Goal: Information Seeking & Learning: Learn about a topic

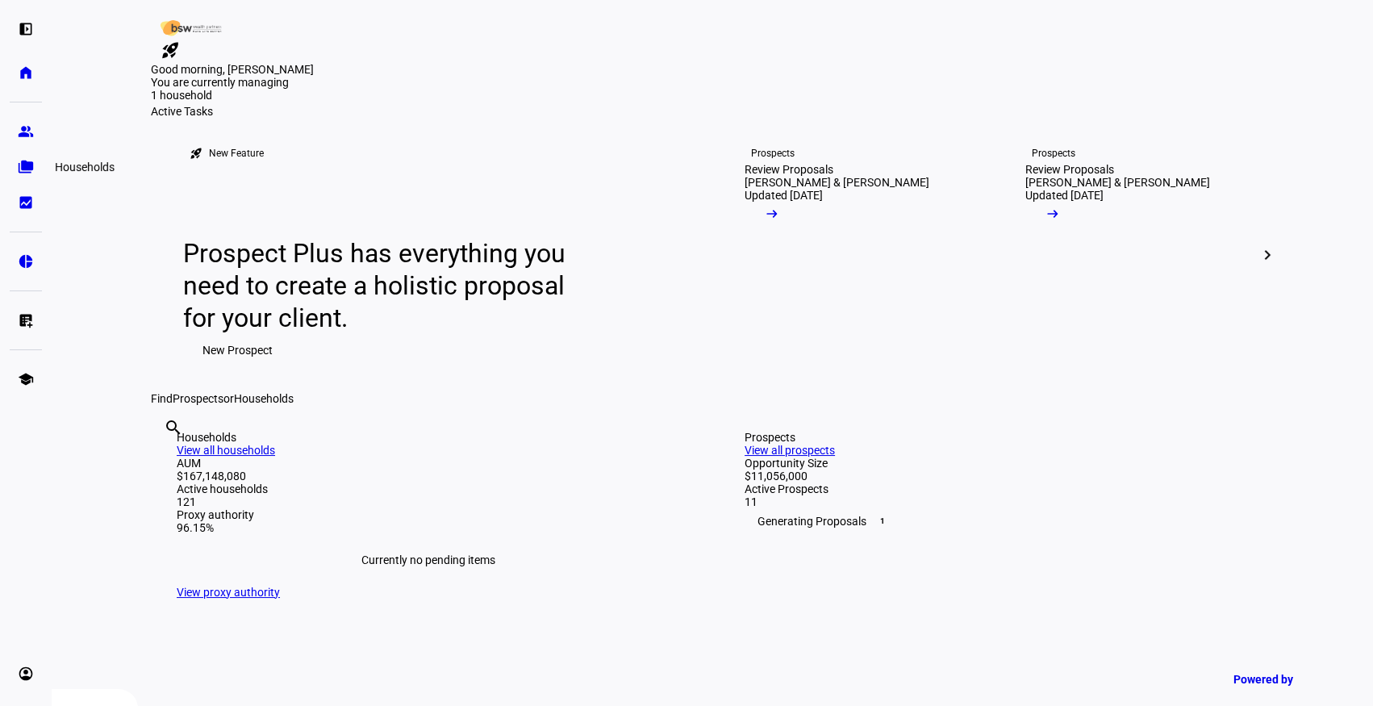
click at [24, 173] on eth-mat-symbol "folder_copy" at bounding box center [26, 167] width 16 height 16
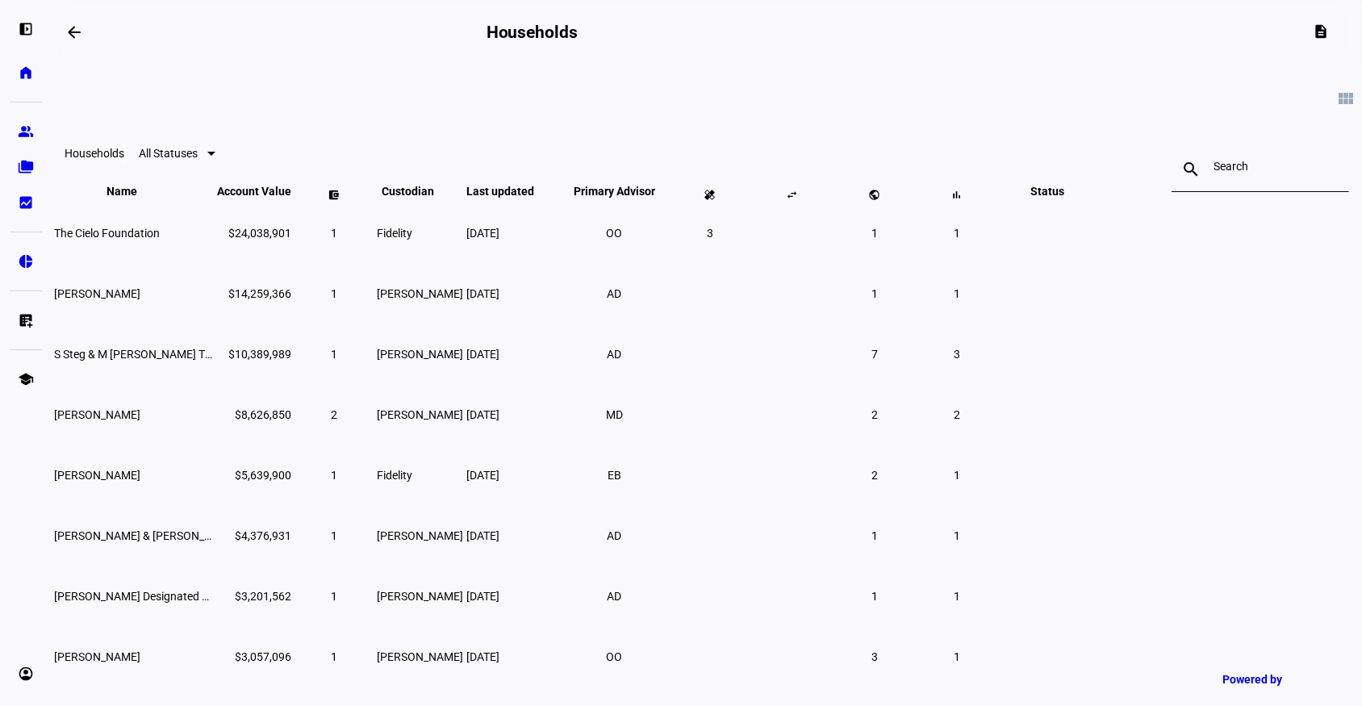
click at [1213, 167] on input at bounding box center [1260, 166] width 94 height 13
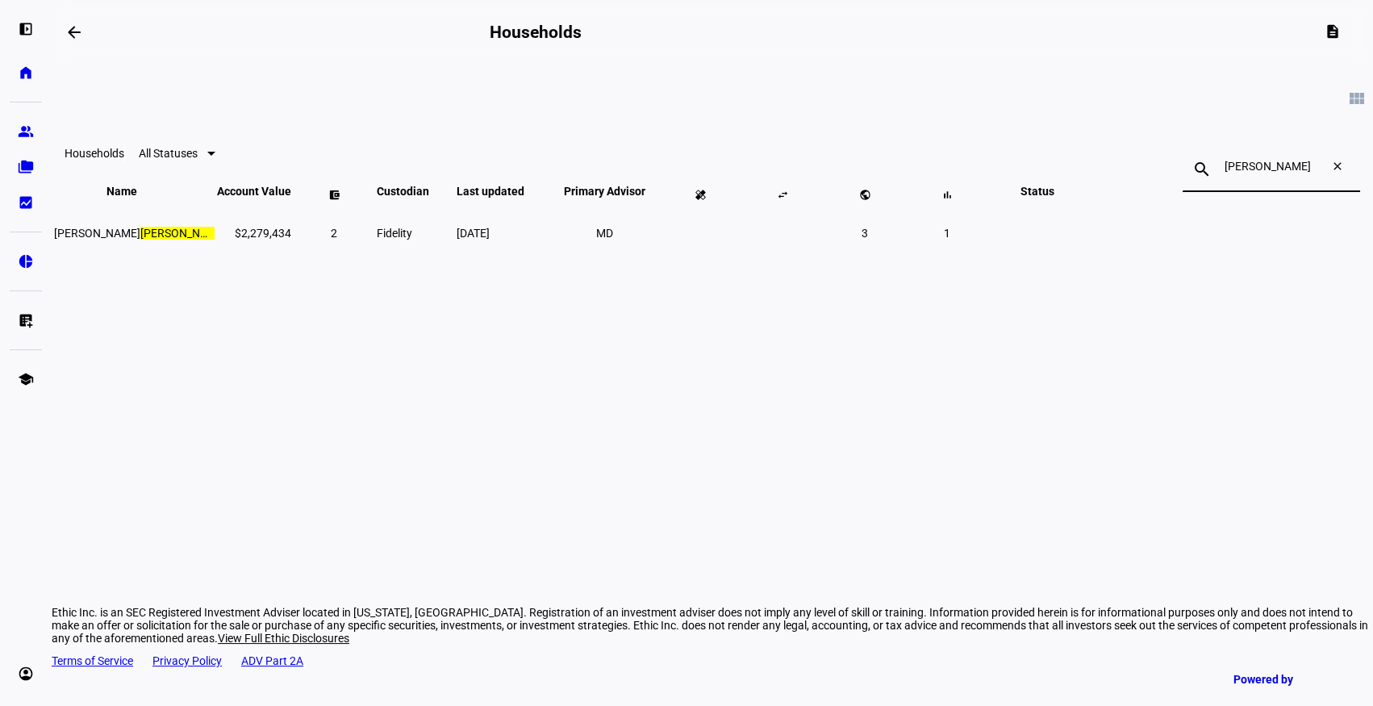
type input "[PERSON_NAME]"
click at [227, 240] on mark "[PERSON_NAME]" at bounding box center [183, 233] width 86 height 13
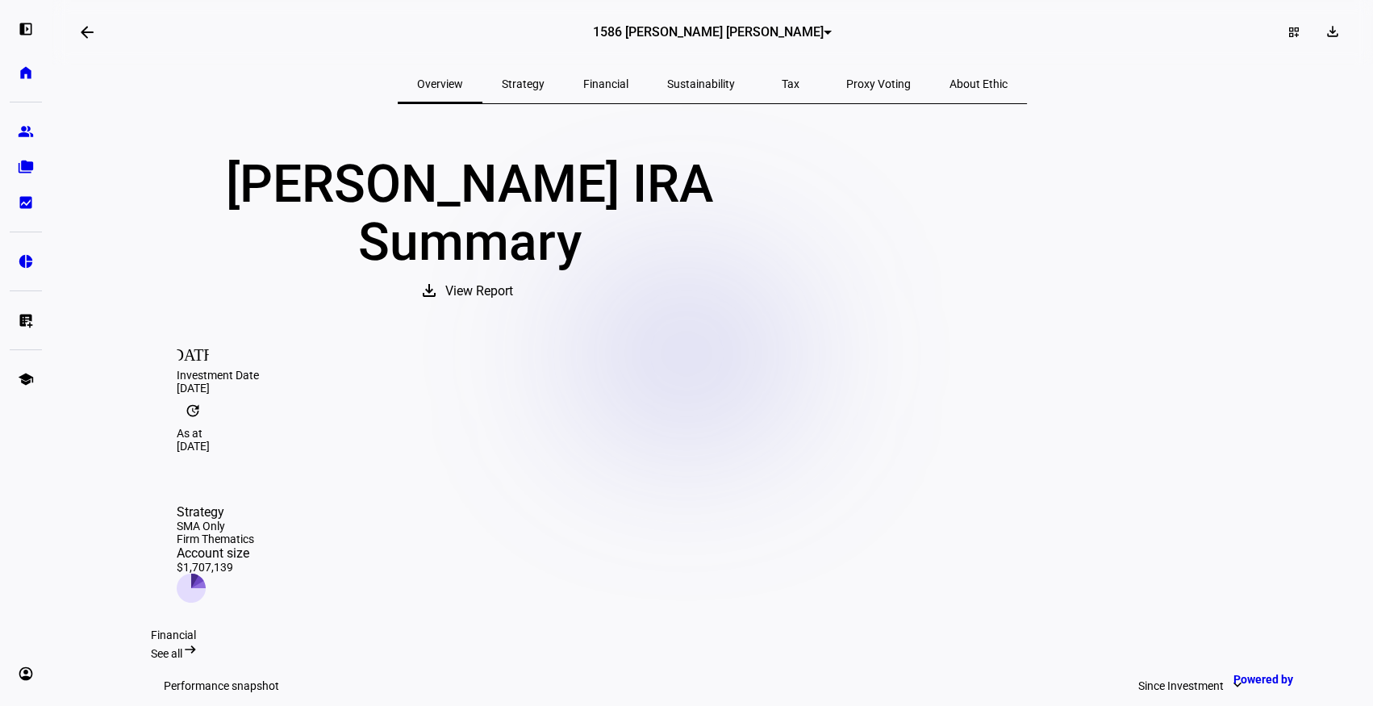
click at [513, 311] on span "View Report" at bounding box center [479, 291] width 68 height 39
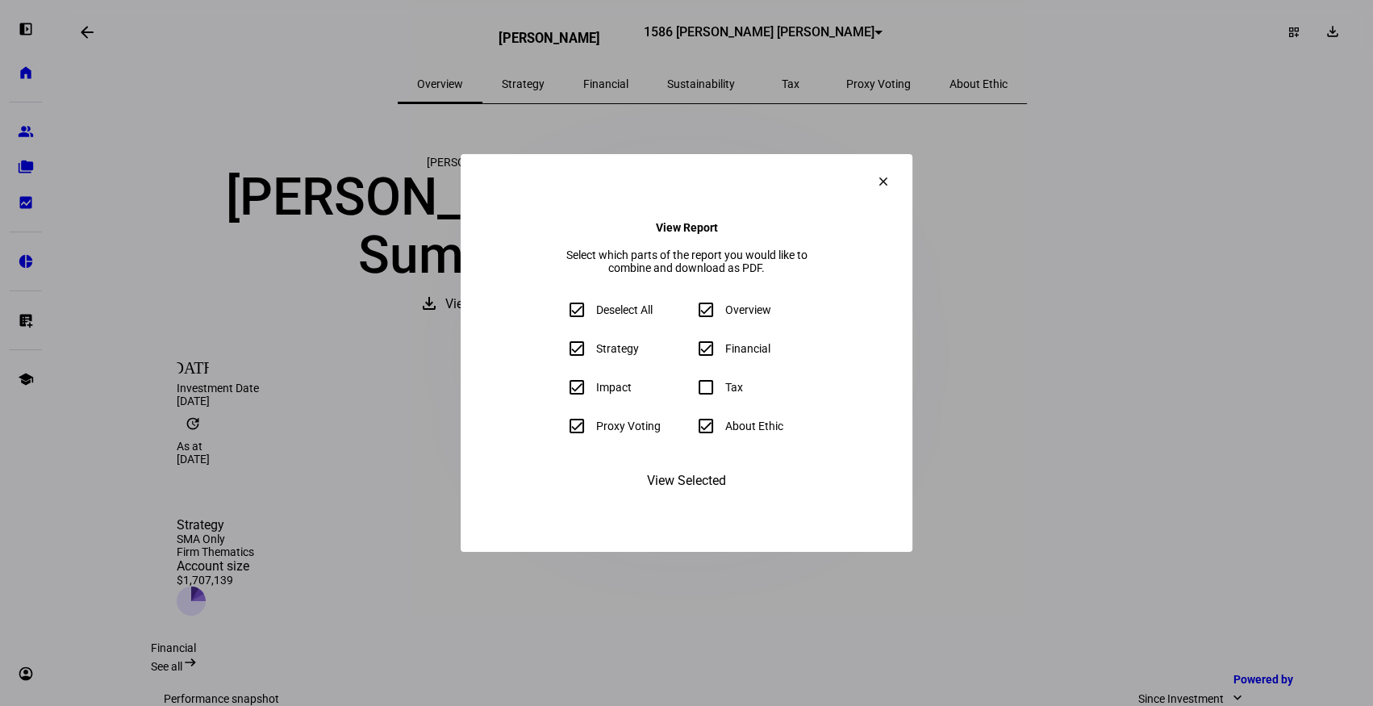
click at [681, 500] on span "View Selected" at bounding box center [686, 480] width 79 height 39
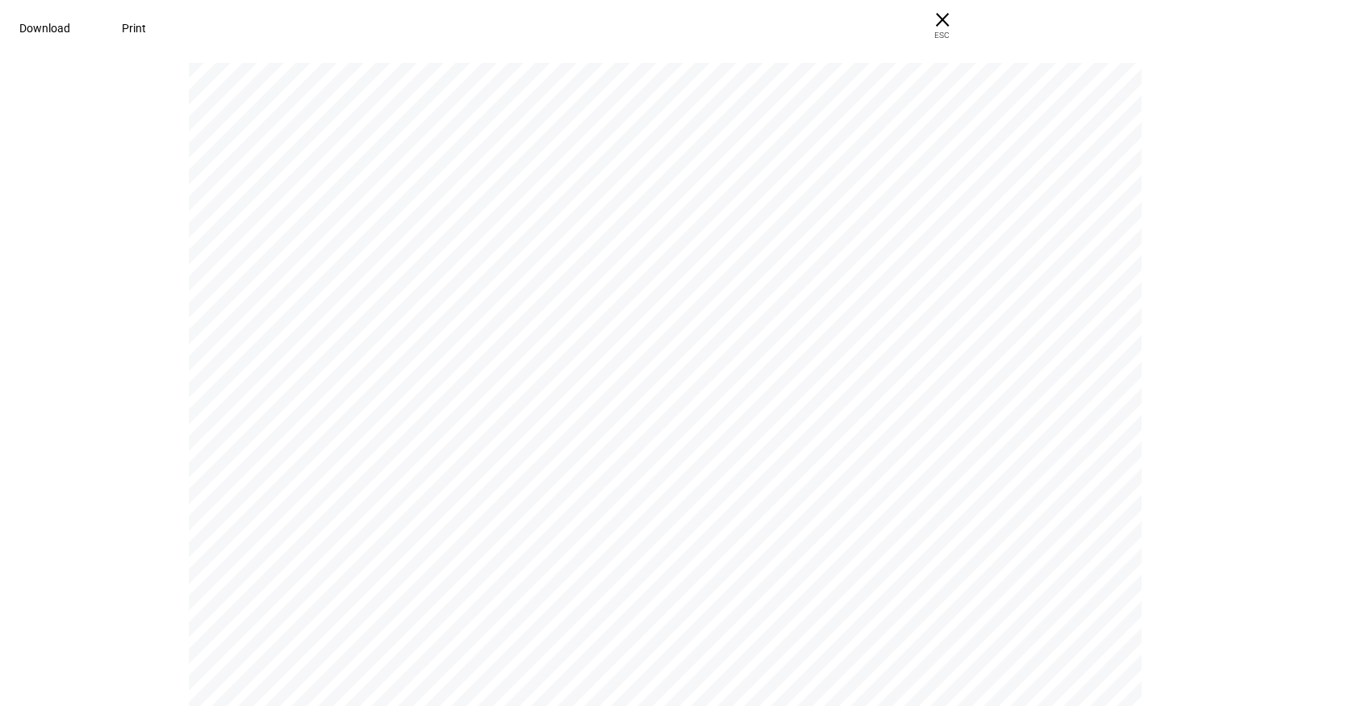
click at [70, 29] on span "Download" at bounding box center [44, 28] width 51 height 13
click at [70, 26] on span "Download" at bounding box center [44, 28] width 51 height 13
click at [590, 52] on div "Download Print" at bounding box center [484, 28] width 968 height 56
click at [968, 23] on span "× ESC" at bounding box center [942, 26] width 52 height 52
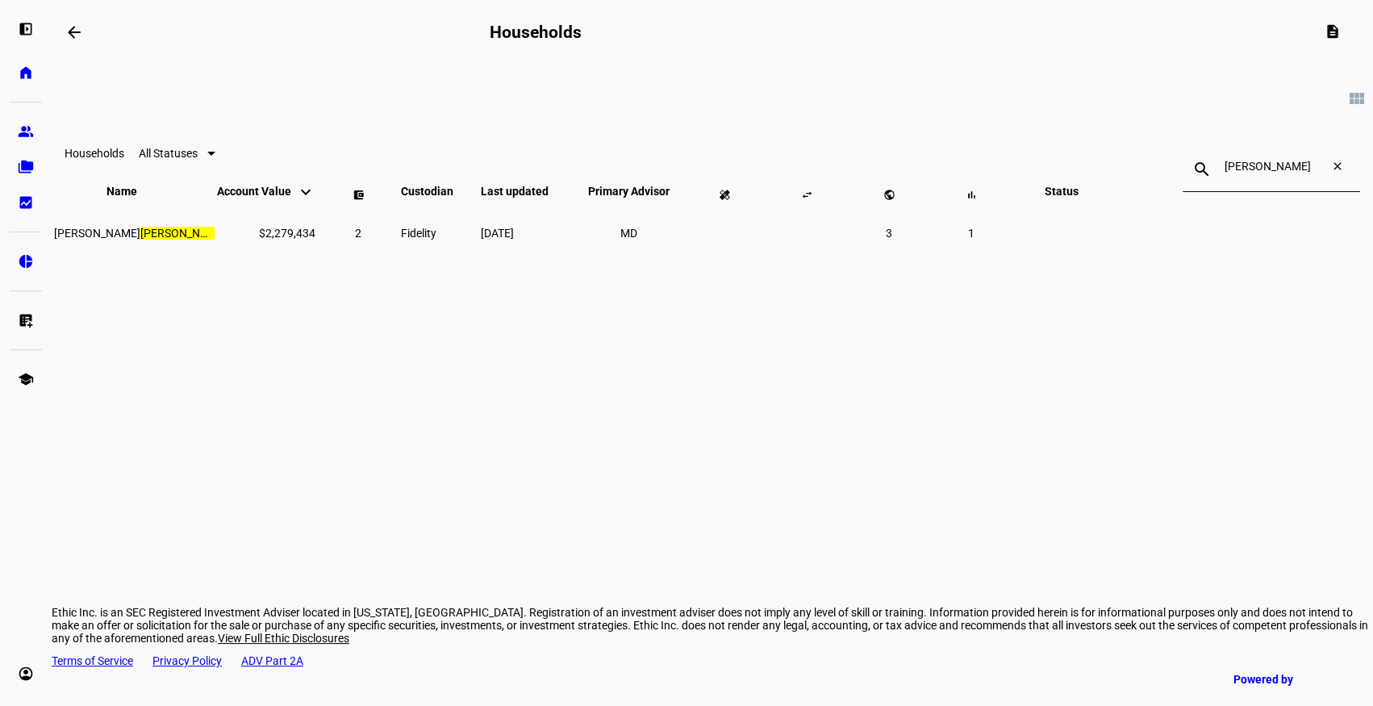
click at [1321, 170] on mat-icon "close" at bounding box center [1340, 169] width 39 height 19
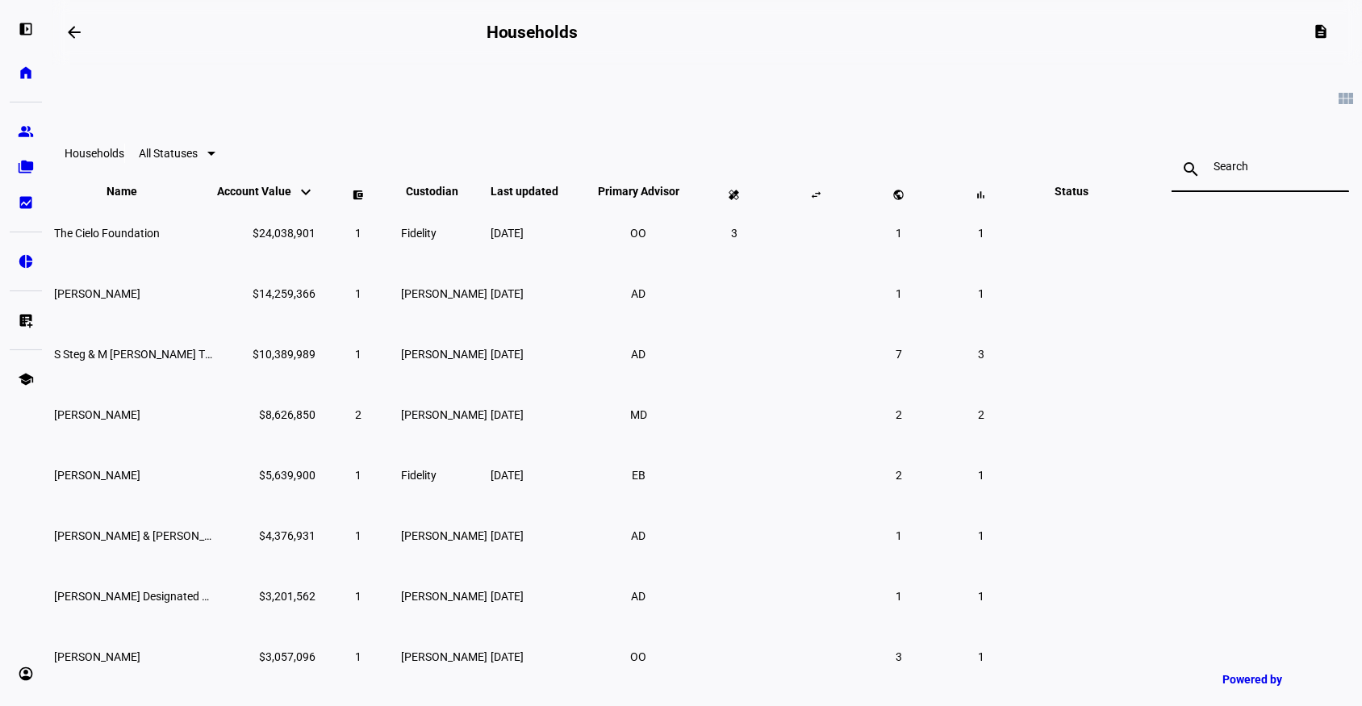
click at [1213, 168] on input at bounding box center [1260, 166] width 94 height 13
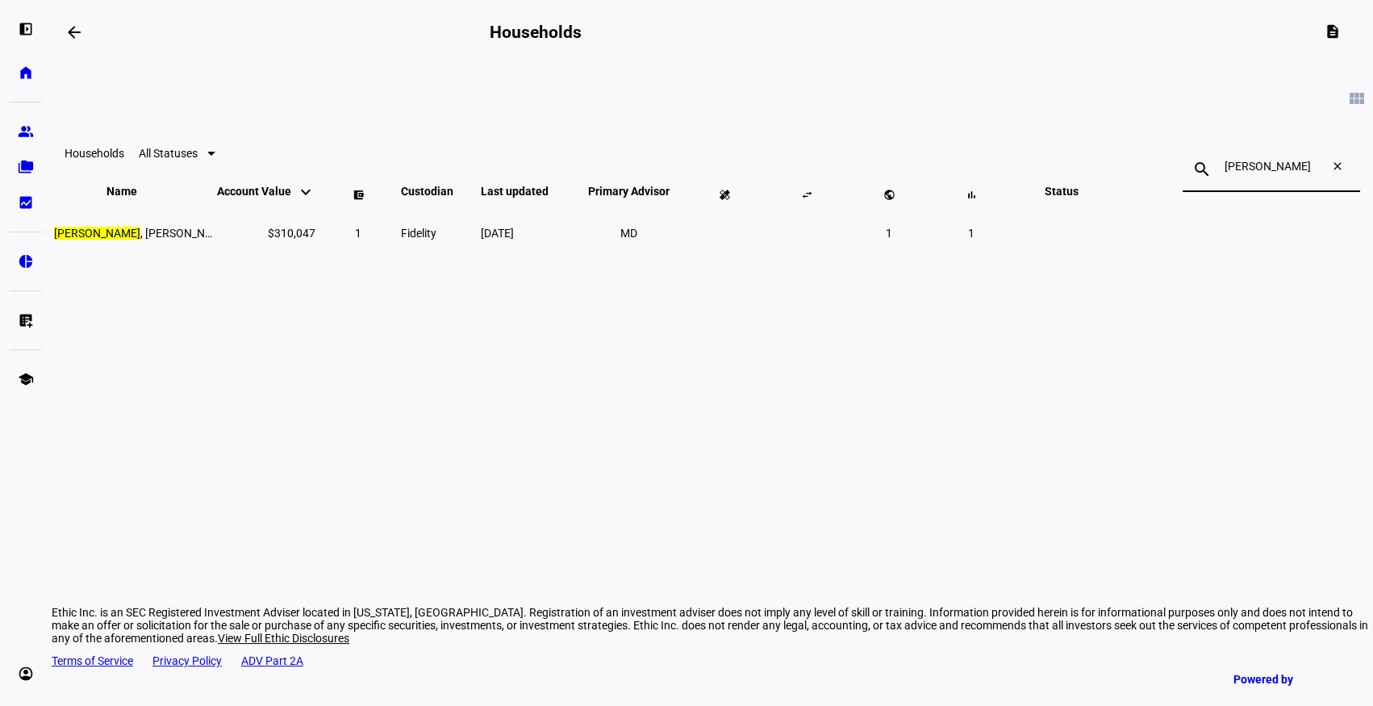
type input "[PERSON_NAME]"
click at [232, 240] on span "[PERSON_NAME]" at bounding box center [142, 233] width 177 height 13
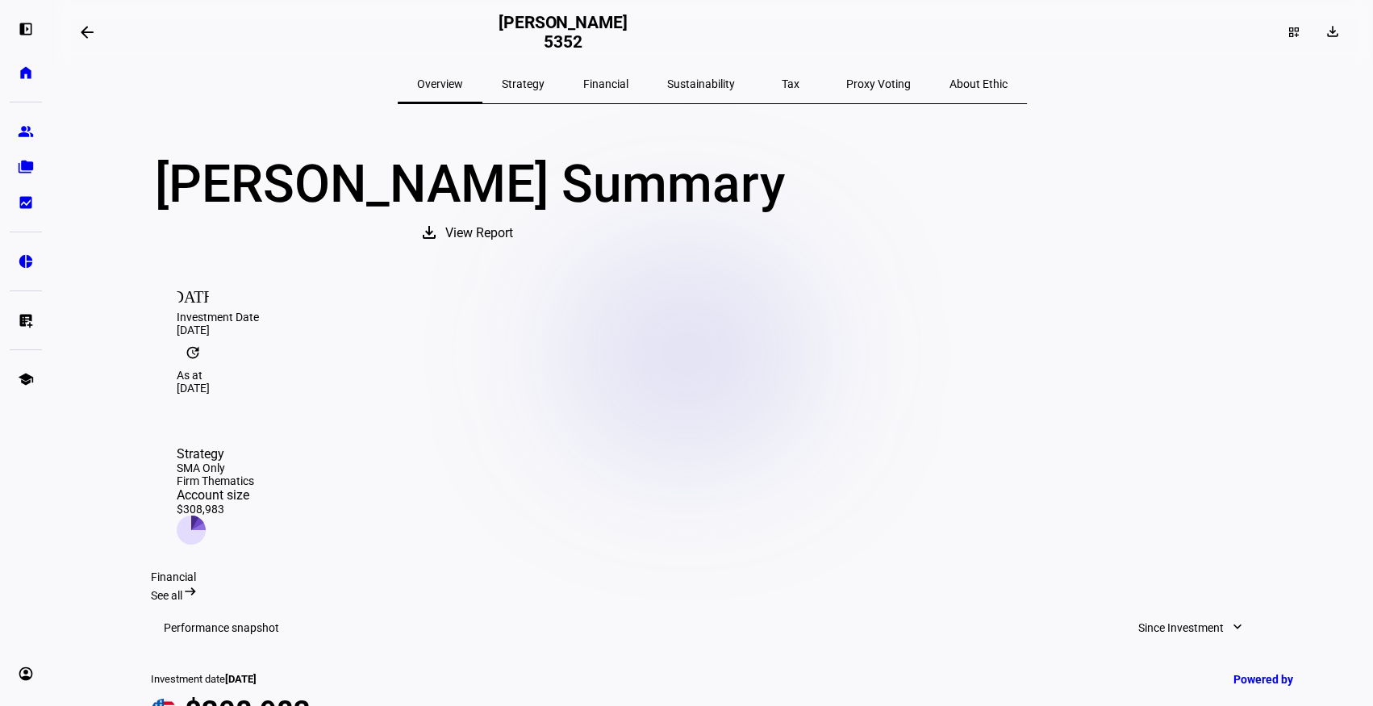
click at [513, 253] on span "View Report" at bounding box center [479, 233] width 68 height 39
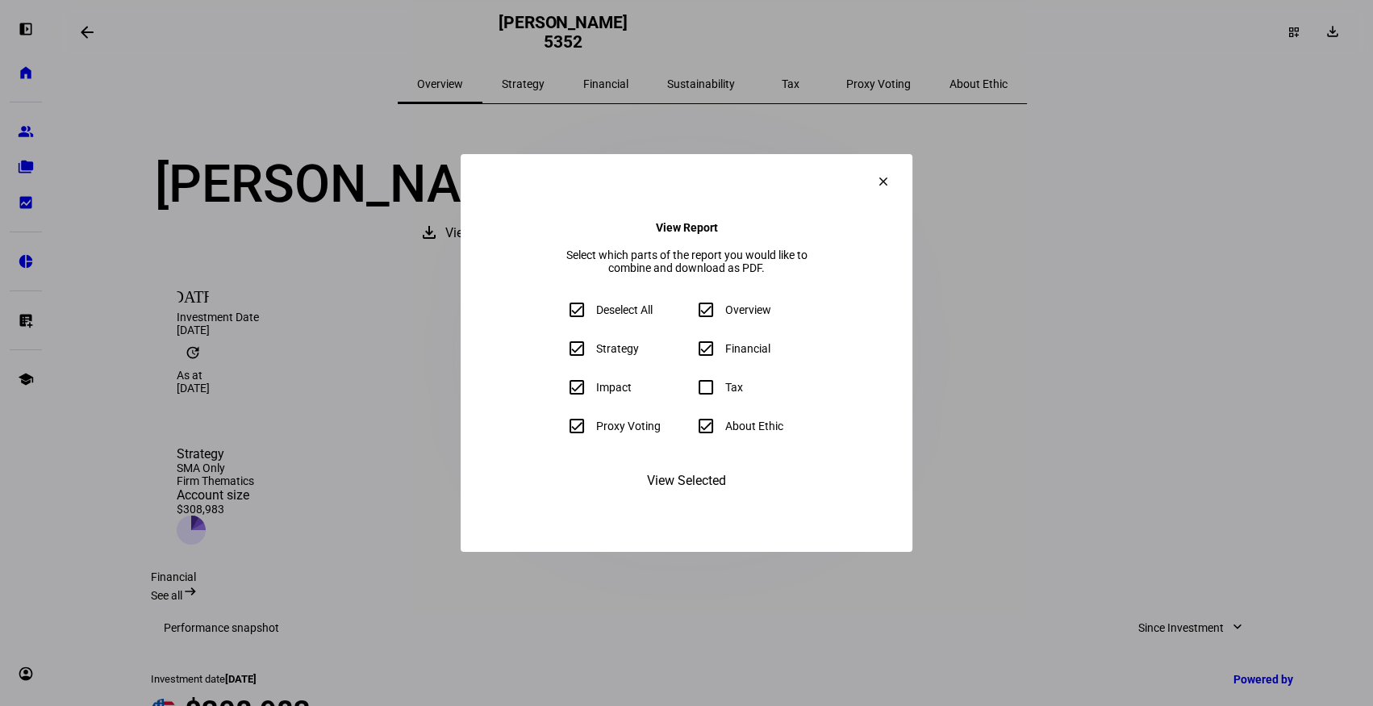
click at [684, 500] on span "View Selected" at bounding box center [686, 480] width 79 height 39
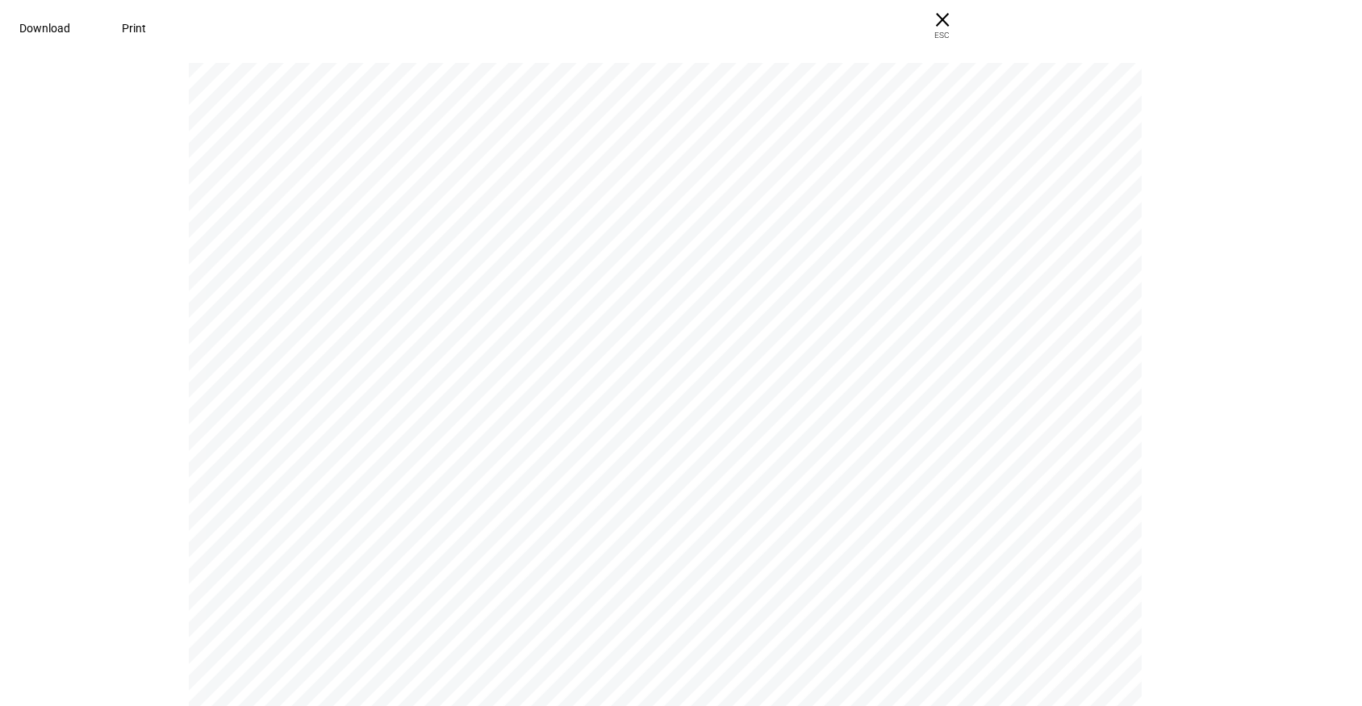
click at [70, 22] on span "Download" at bounding box center [44, 28] width 51 height 13
click at [968, 25] on span "× ESC" at bounding box center [942, 26] width 52 height 52
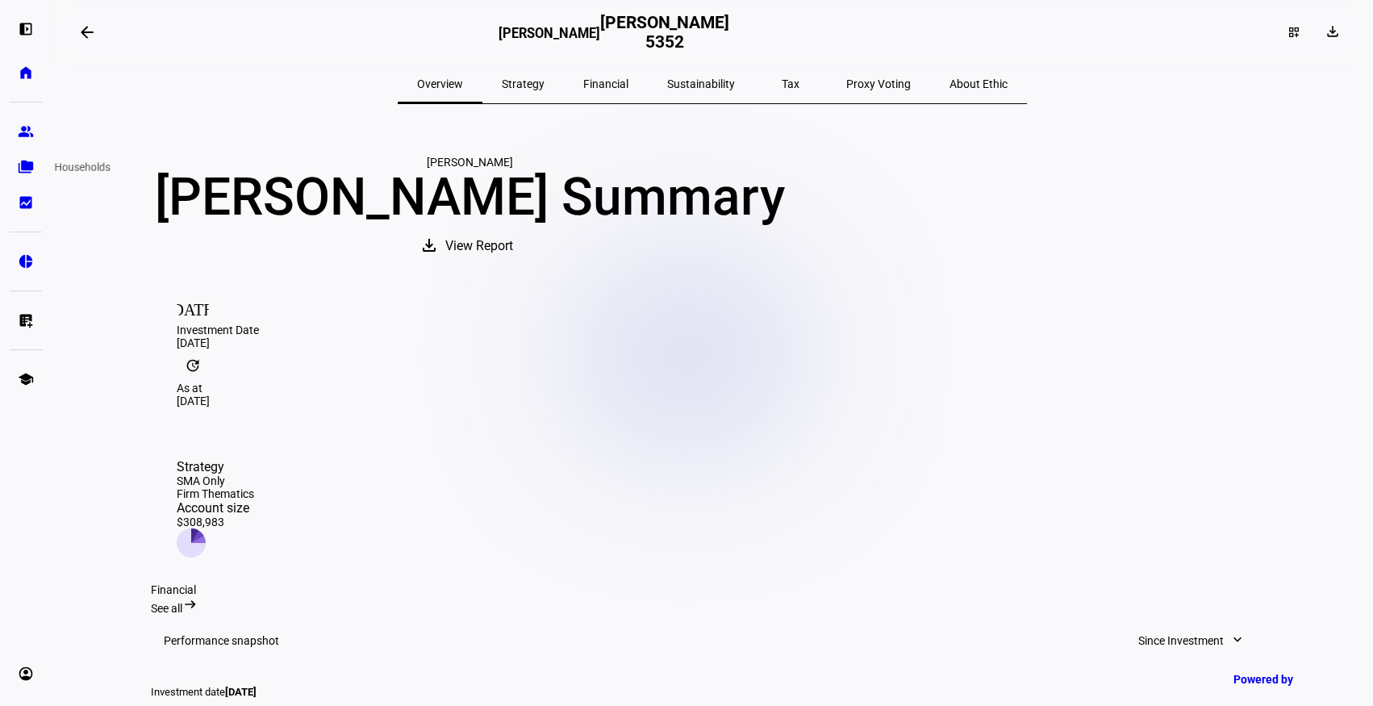
click at [24, 166] on eth-mat-symbol "folder_copy" at bounding box center [26, 167] width 16 height 16
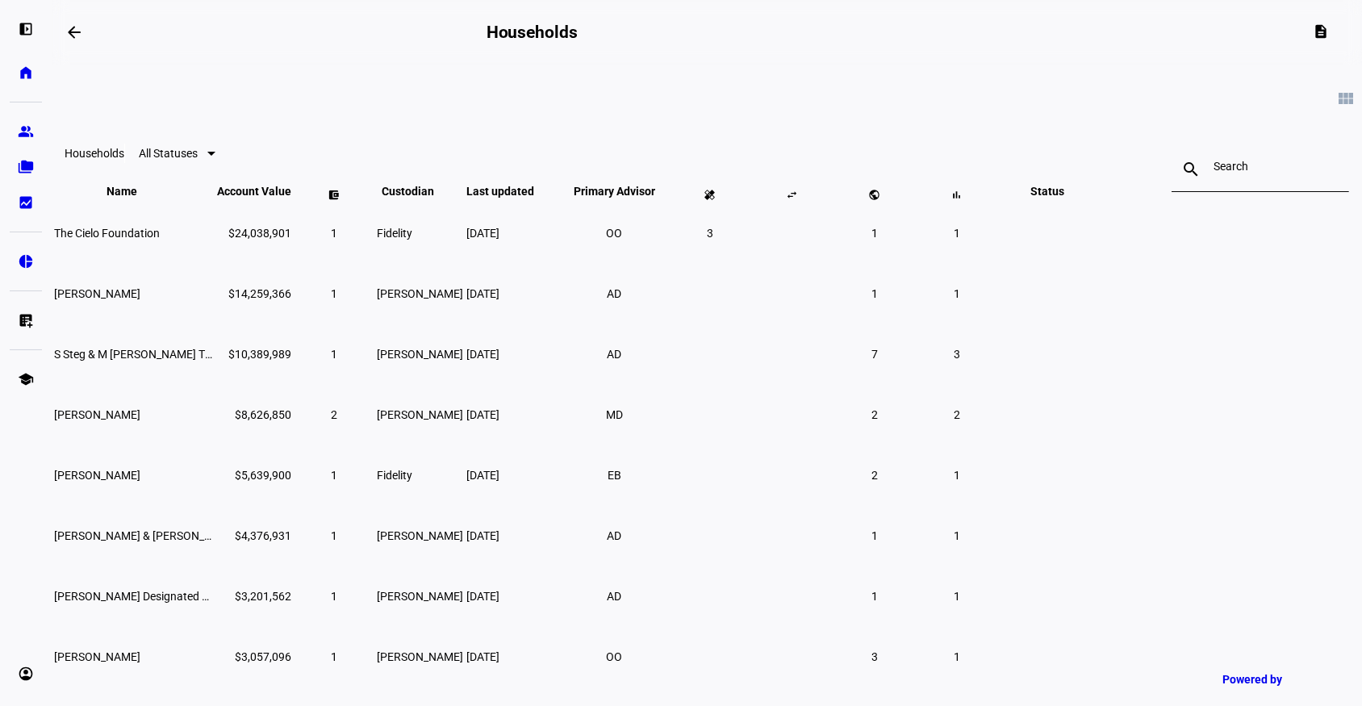
click at [1213, 168] on input at bounding box center [1260, 166] width 94 height 13
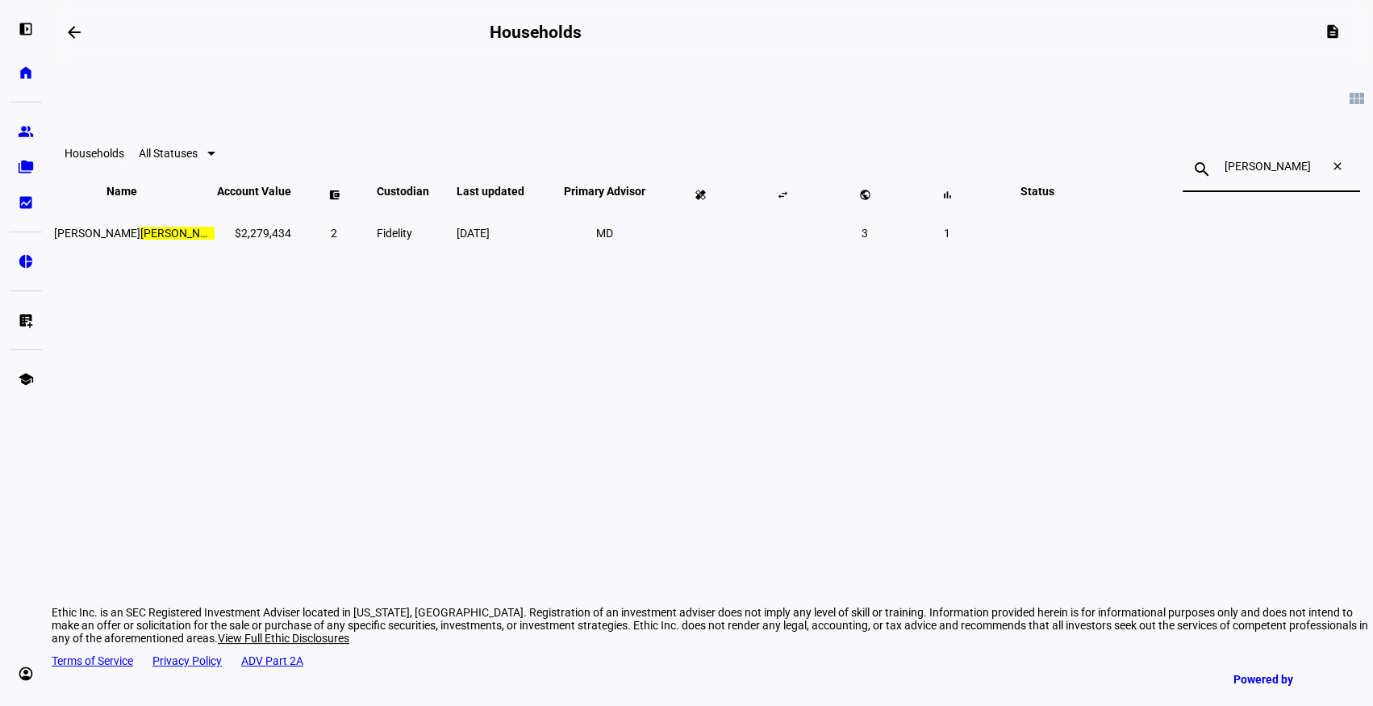
type input "[PERSON_NAME]"
click at [337, 240] on span "2" at bounding box center [334, 233] width 6 height 13
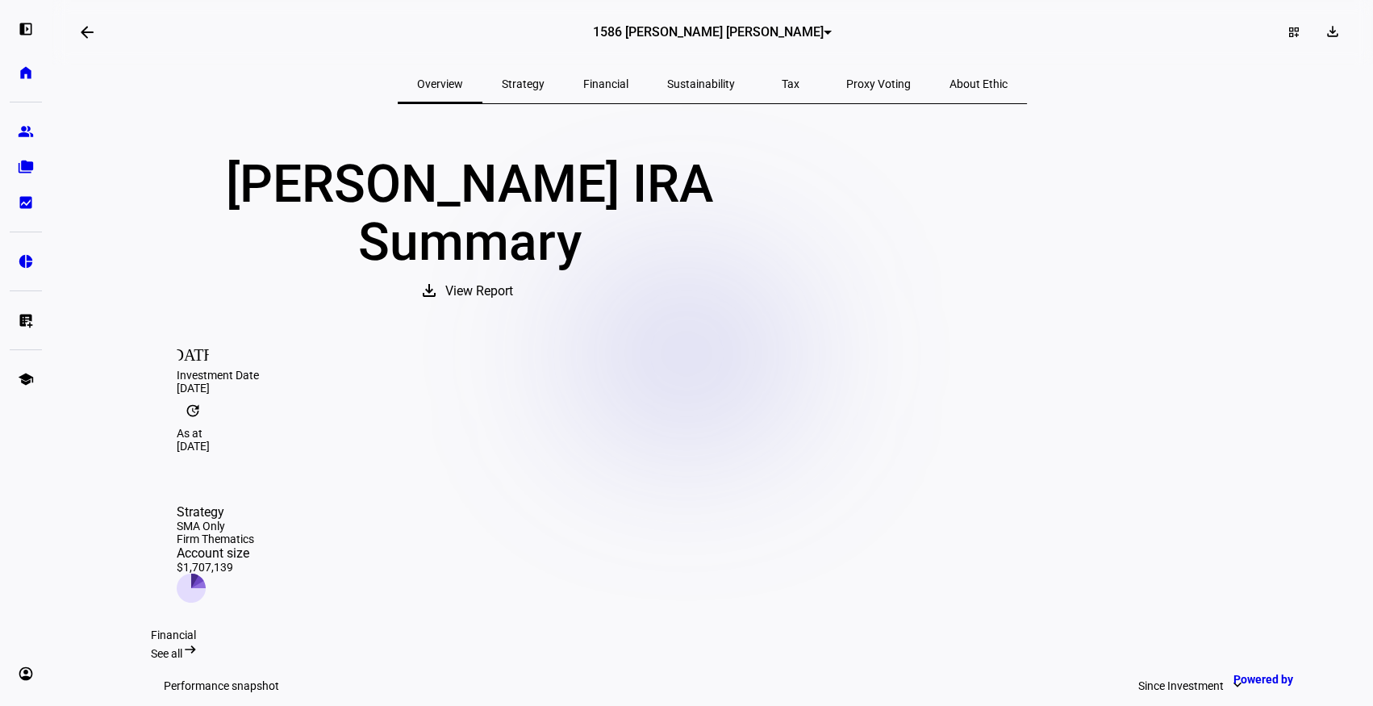
click at [84, 31] on mat-icon "arrow_backwards" at bounding box center [86, 32] width 19 height 19
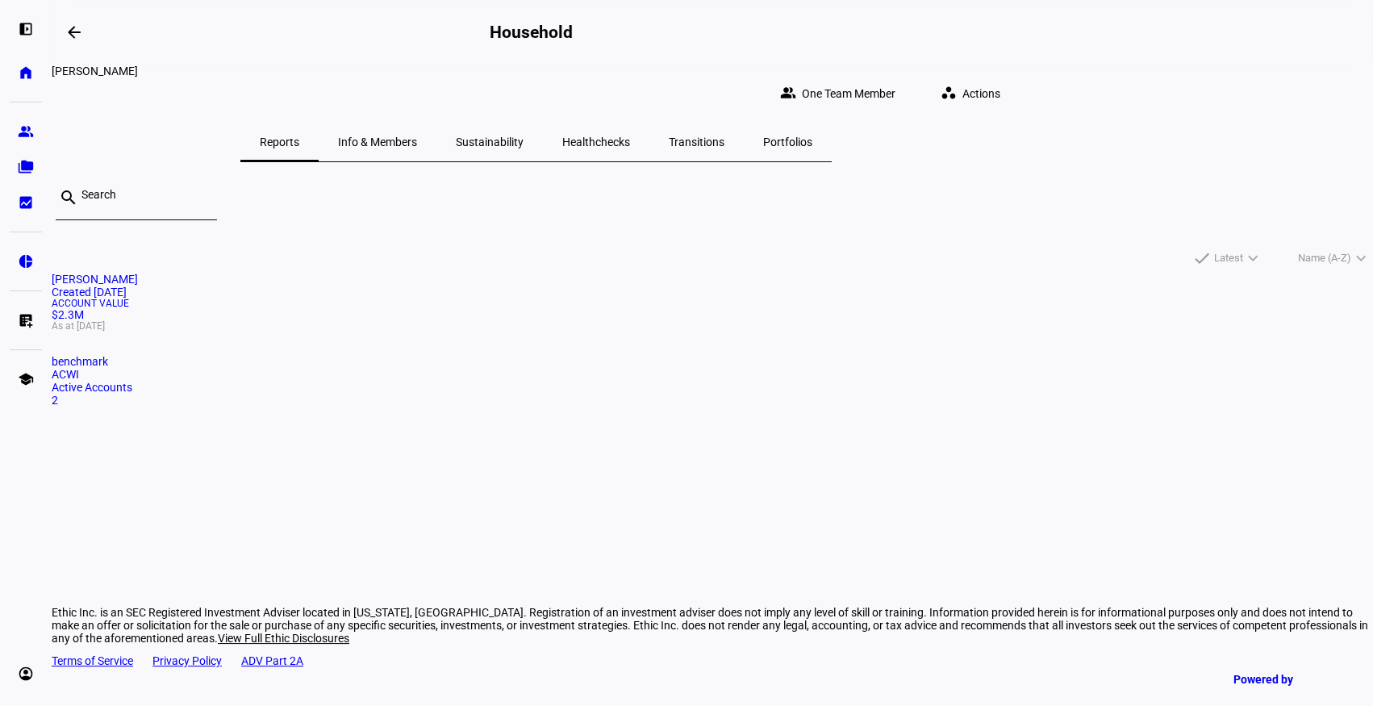
click at [58, 407] on span "2" at bounding box center [55, 400] width 6 height 13
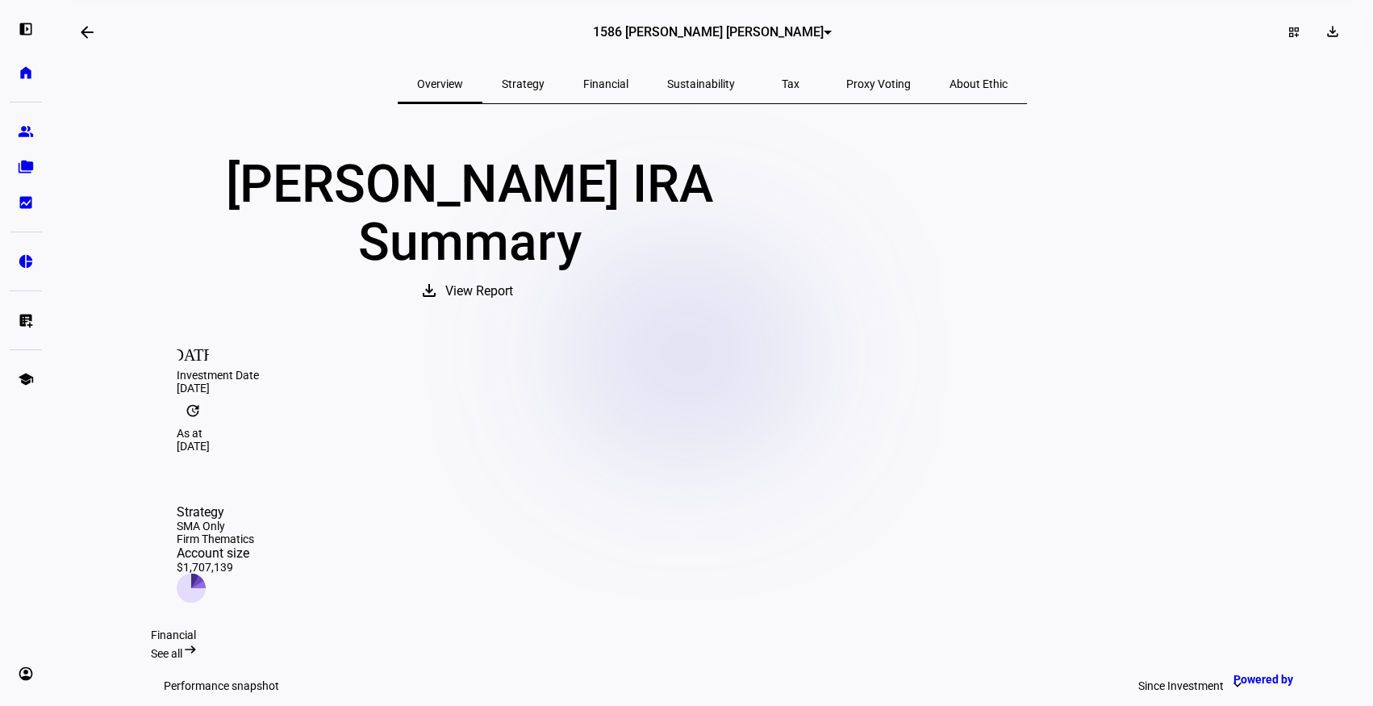
click at [88, 34] on mat-icon "arrow_backwards" at bounding box center [86, 32] width 19 height 19
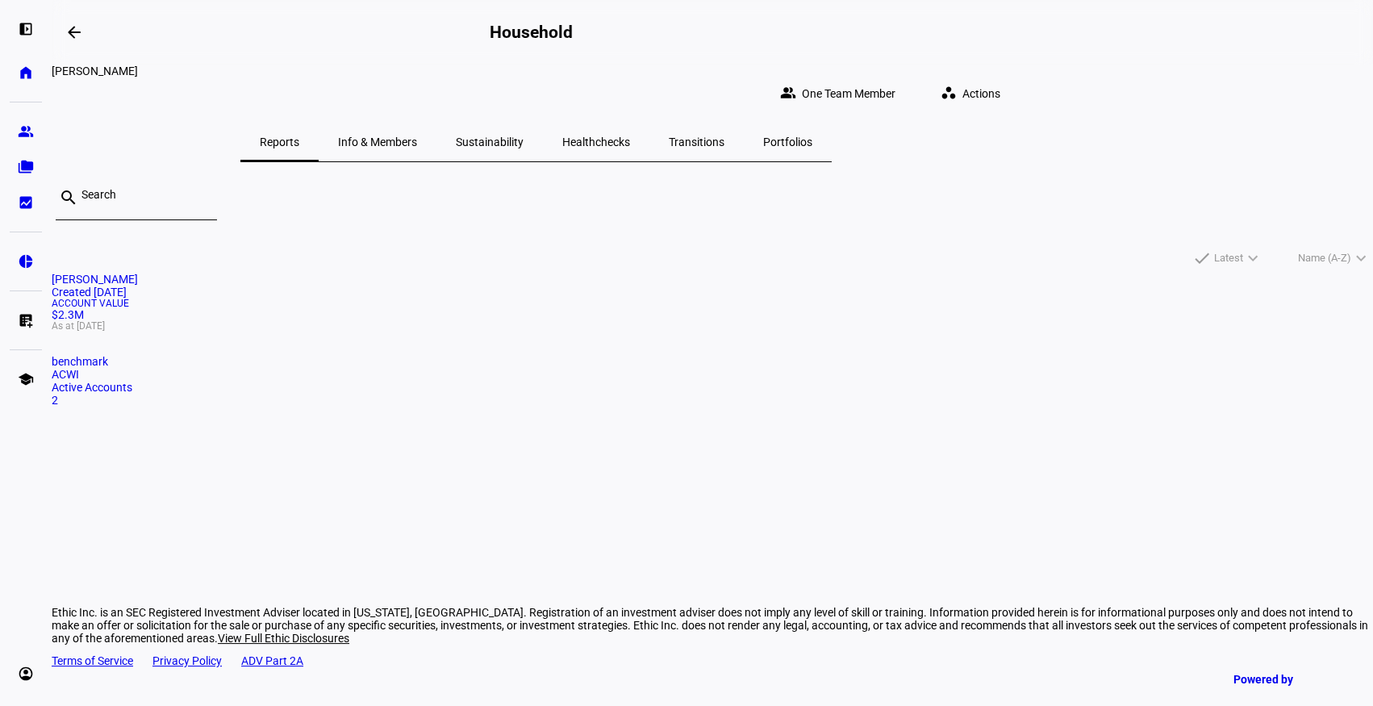
click at [417, 136] on span "Info & Members" at bounding box center [377, 141] width 79 height 11
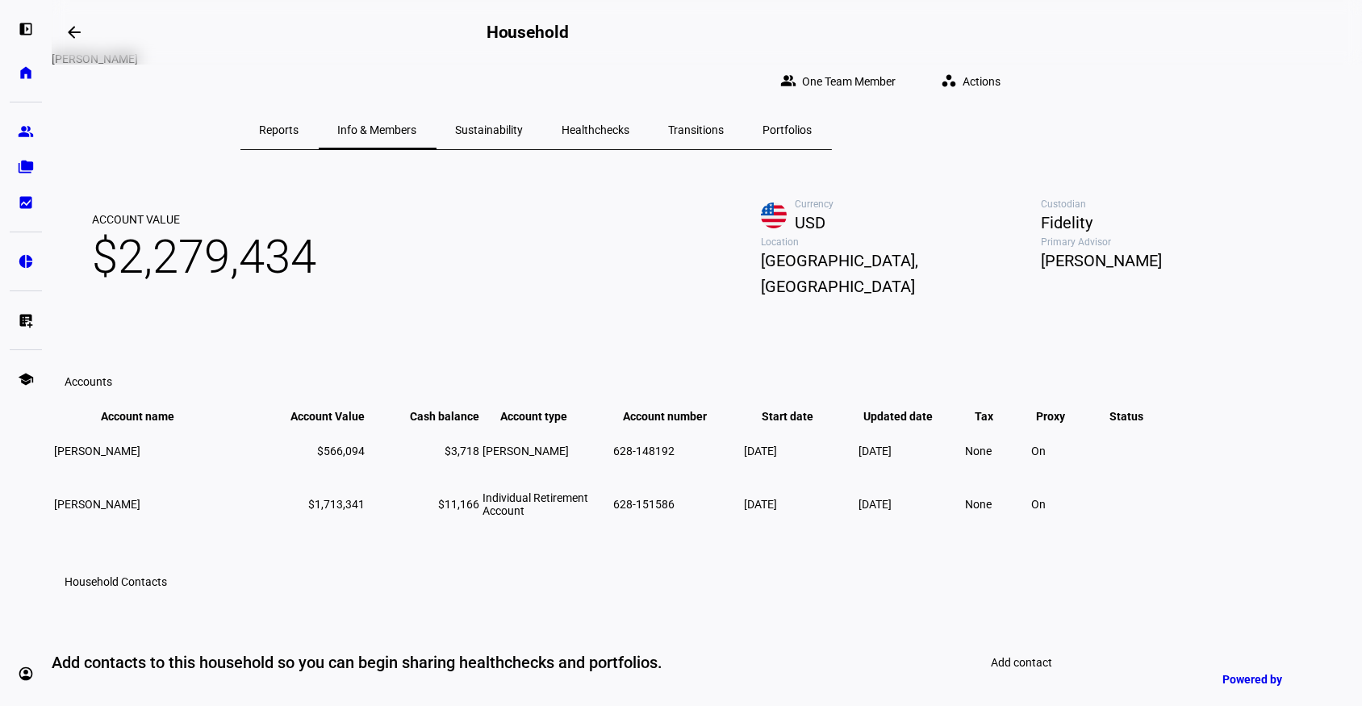
scroll to position [6, 0]
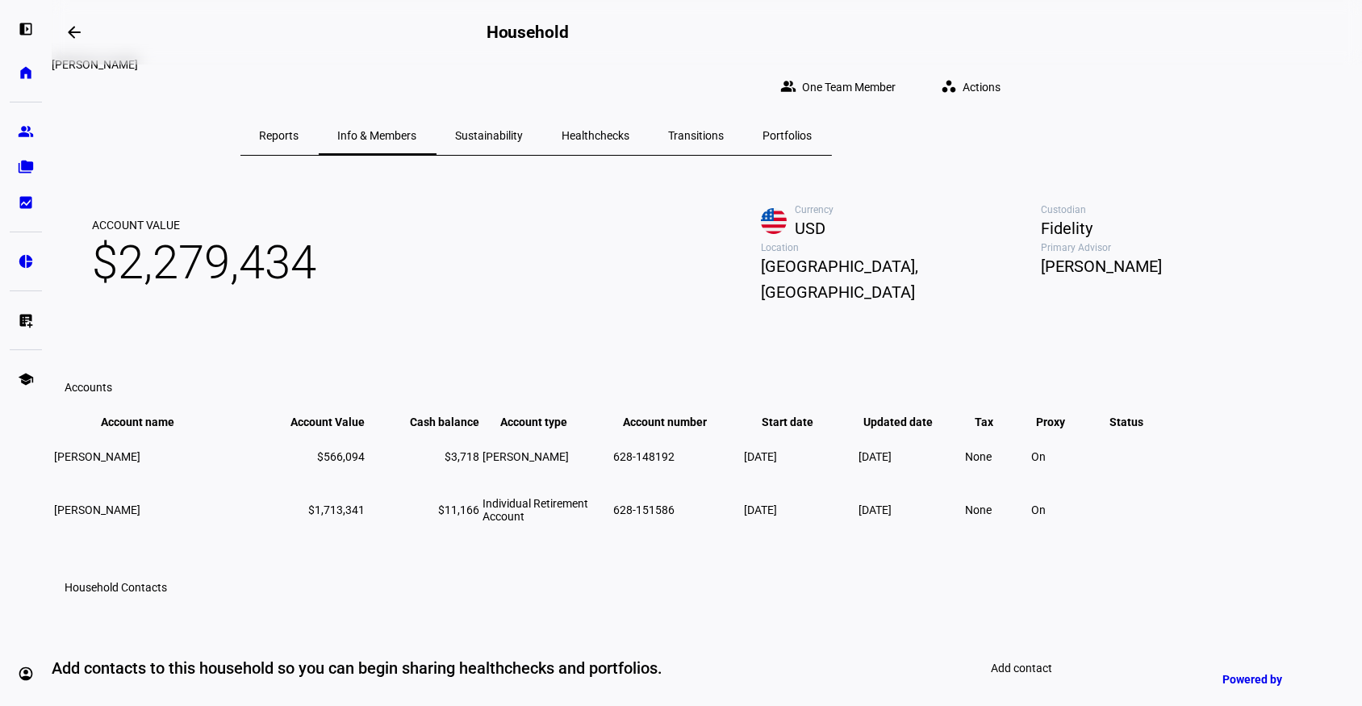
click at [480, 482] on td "$3,718" at bounding box center [423, 457] width 113 height 52
click at [140, 463] on span "[PERSON_NAME]" at bounding box center [97, 456] width 86 height 13
click at [847, 482] on td "[DATE]" at bounding box center [799, 457] width 113 height 52
click at [524, 116] on span "Sustainability" at bounding box center [490, 135] width 68 height 39
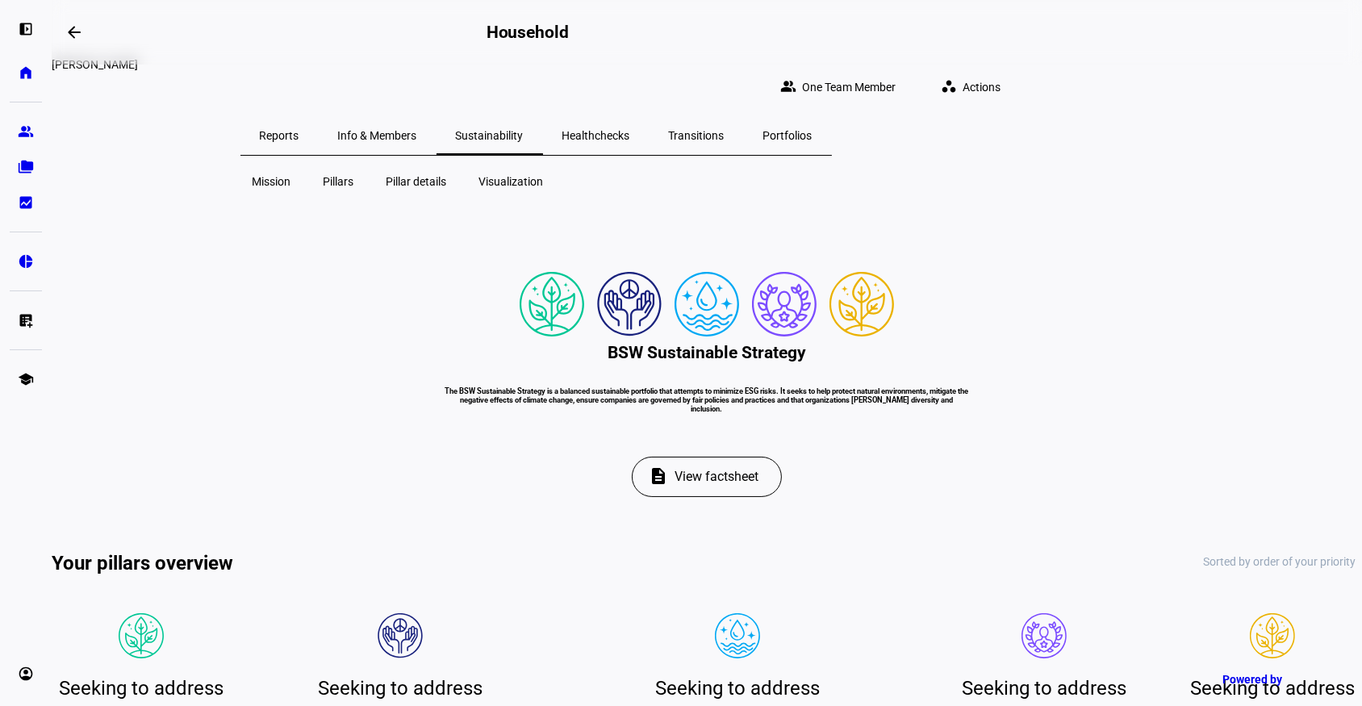
click at [630, 130] on span "Healthchecks" at bounding box center [596, 135] width 68 height 11
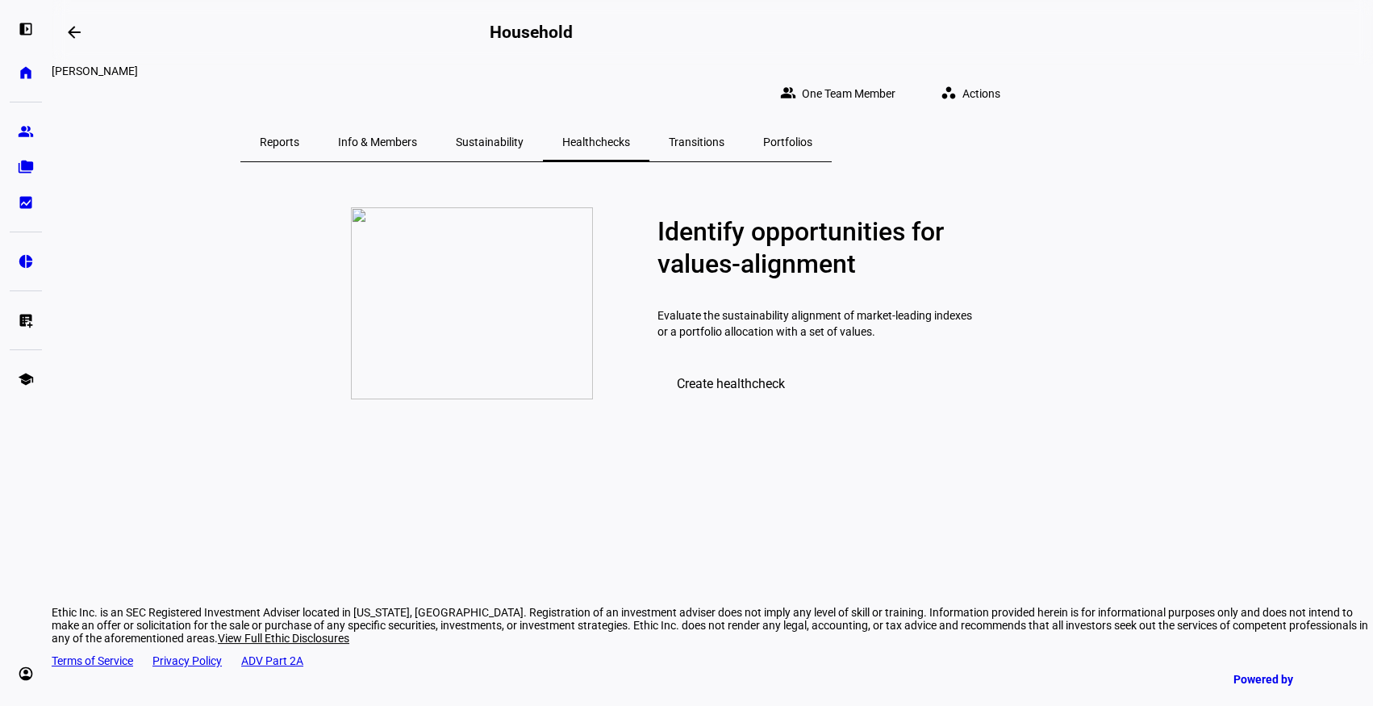
click at [724, 136] on span "Transitions" at bounding box center [697, 141] width 56 height 11
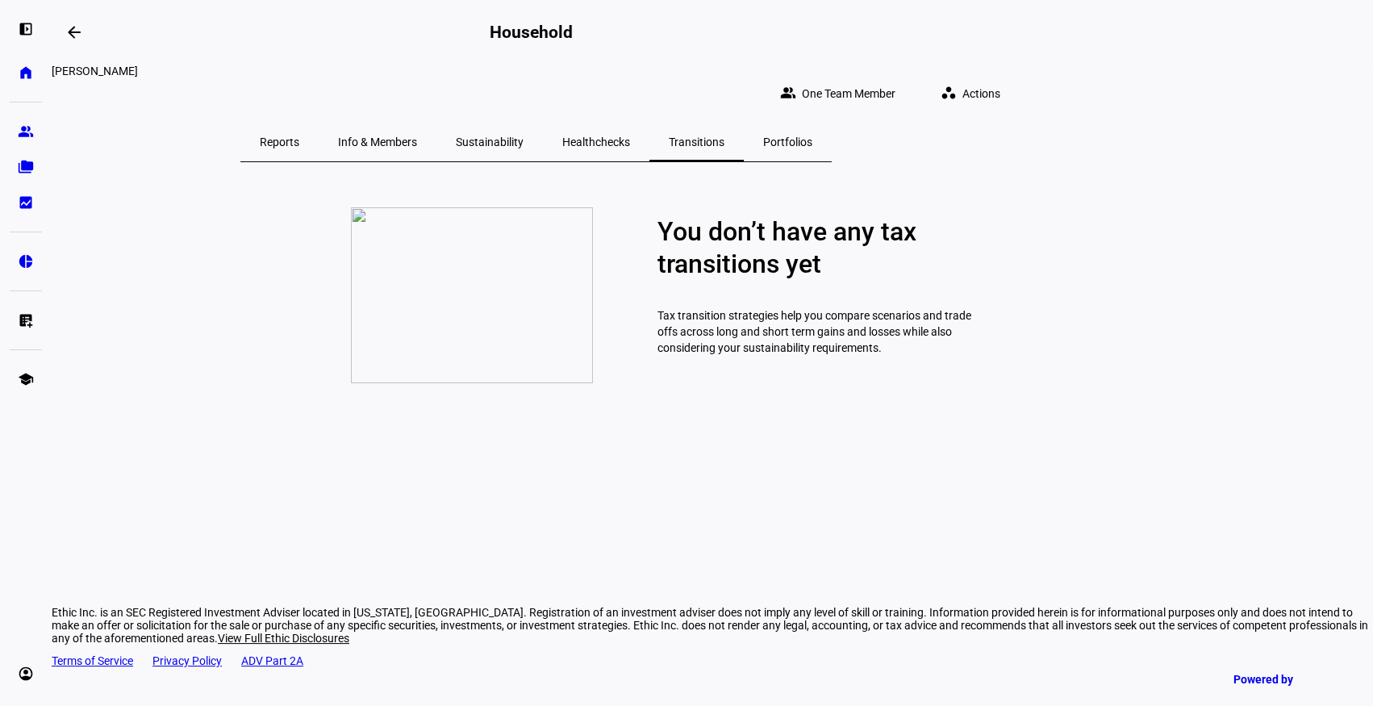
click at [812, 136] on span "Portfolios" at bounding box center [787, 141] width 49 height 11
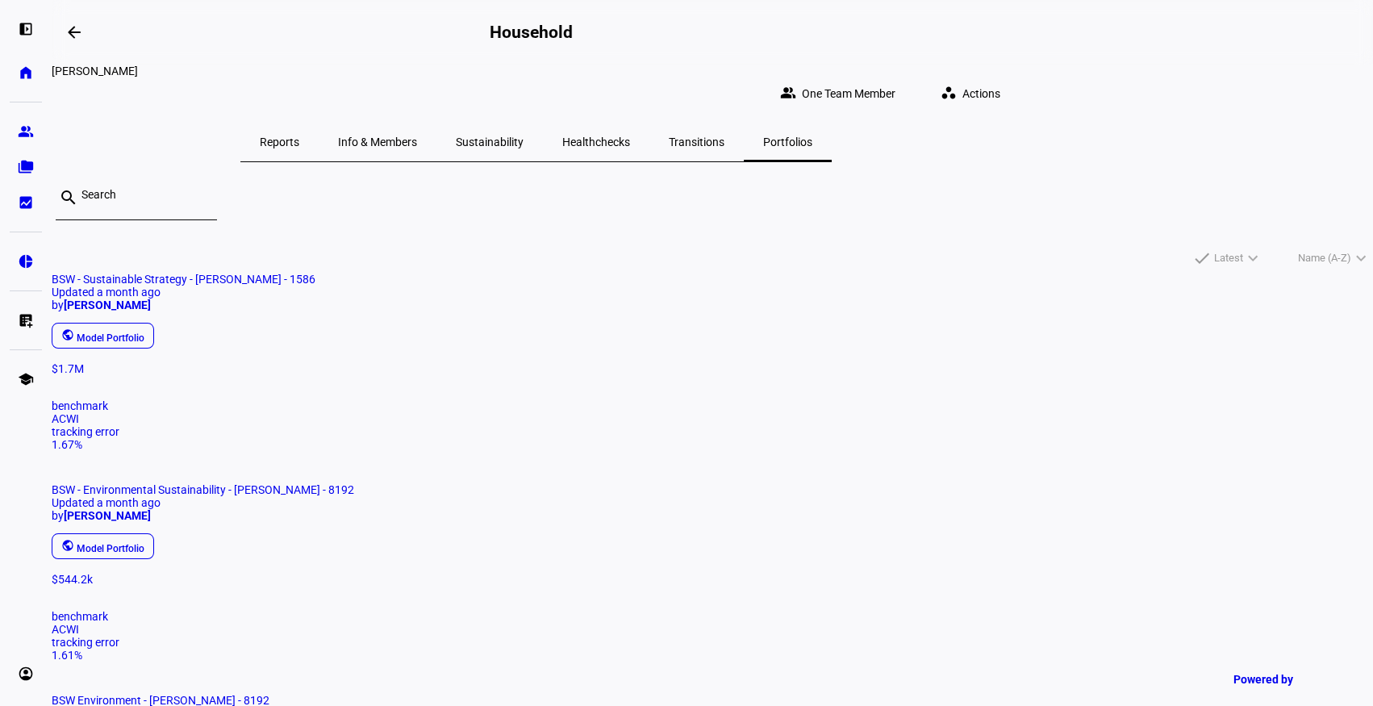
click at [764, 483] on span "BSW - Environmental Sustainability - [PERSON_NAME] - 8192 Updated a month ago b…" at bounding box center [712, 528] width 1321 height 90
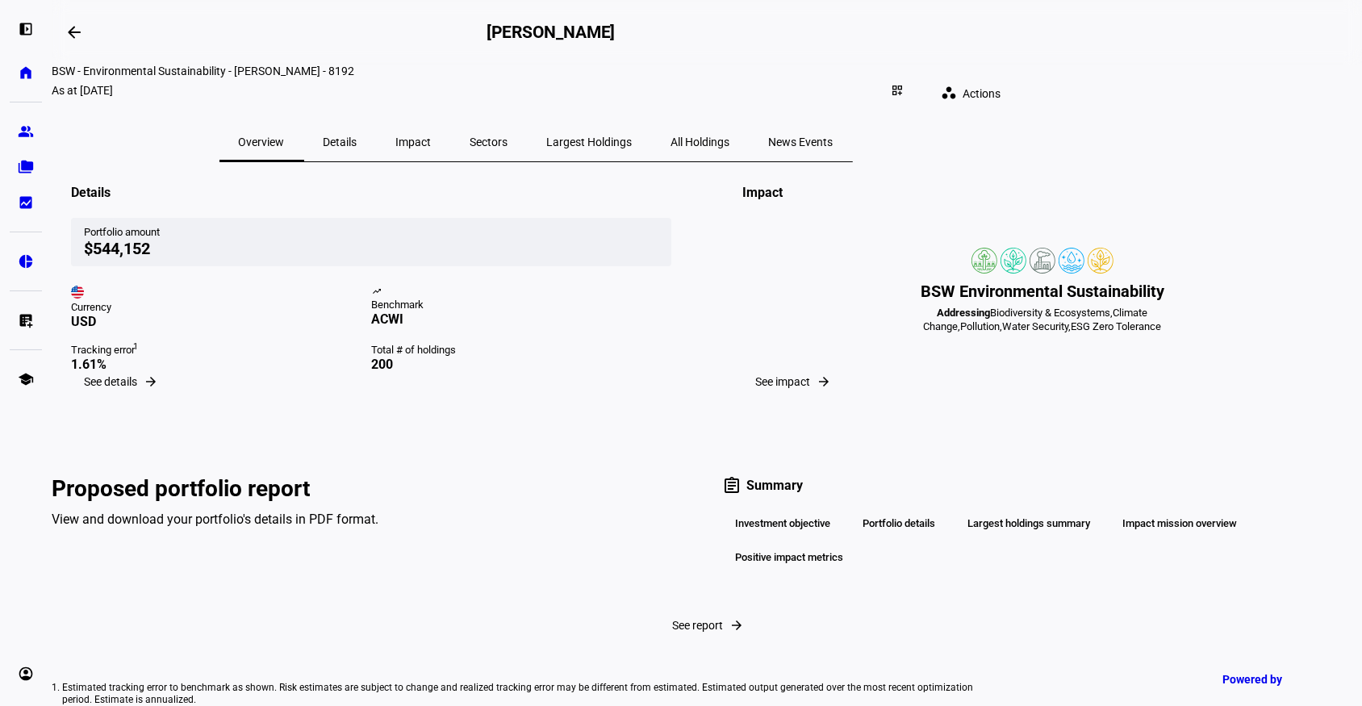
scroll to position [252, 0]
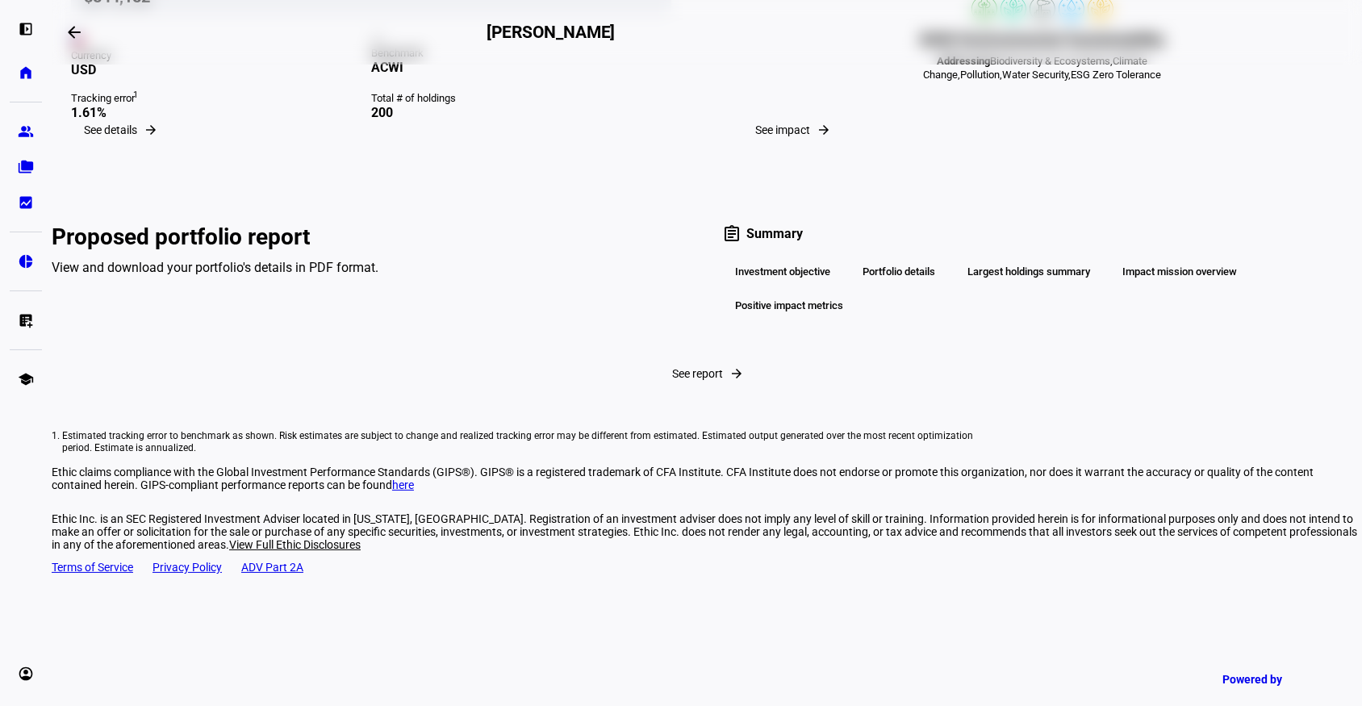
click at [673, 380] on span "See report" at bounding box center [698, 373] width 51 height 13
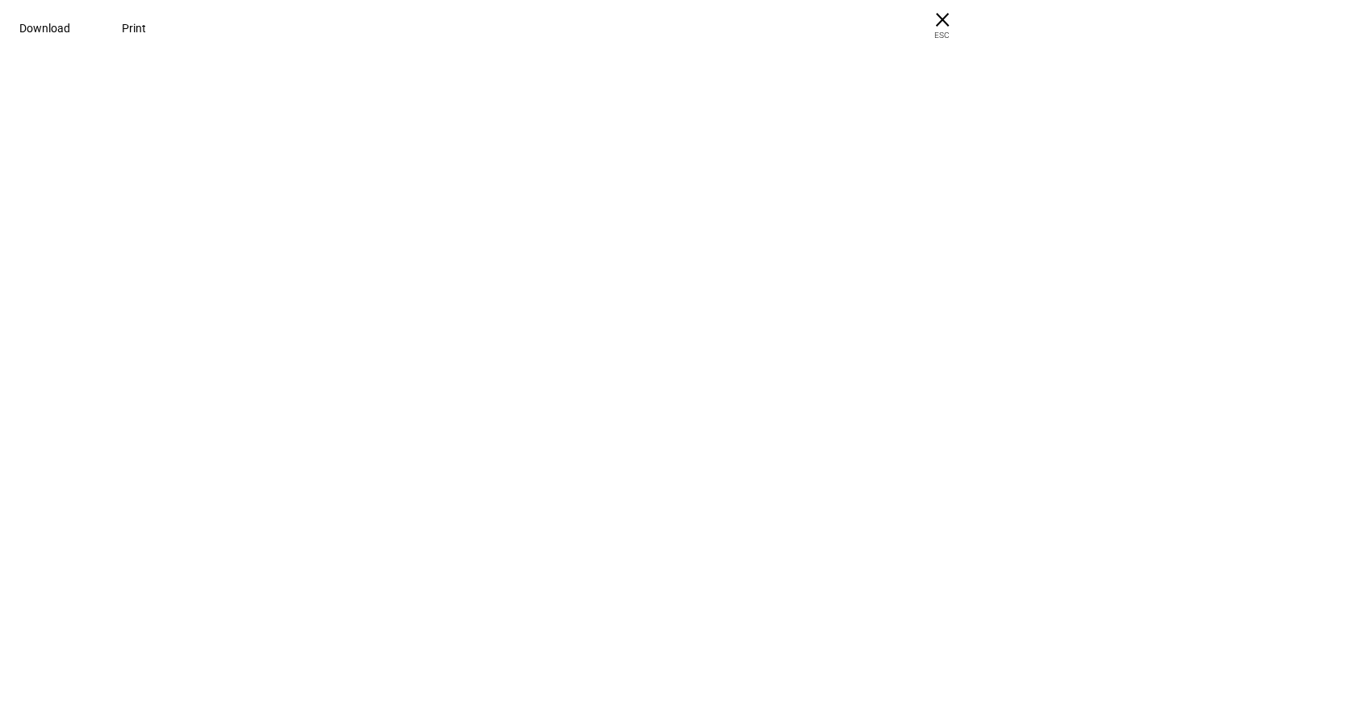
scroll to position [0, 0]
click at [46, 284] on pdf-viewer "BSW - Environmental Sustainability - ACWI - [PERSON_NAME] - 8192 Benchmark 100%…" at bounding box center [681, 384] width 1350 height 644
